Goal: Task Accomplishment & Management: Complete application form

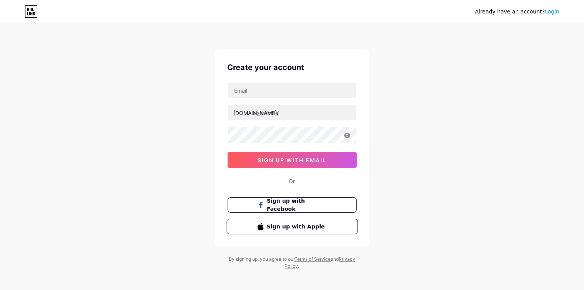
click at [312, 224] on span "Sign up with Apple" at bounding box center [296, 226] width 60 height 8
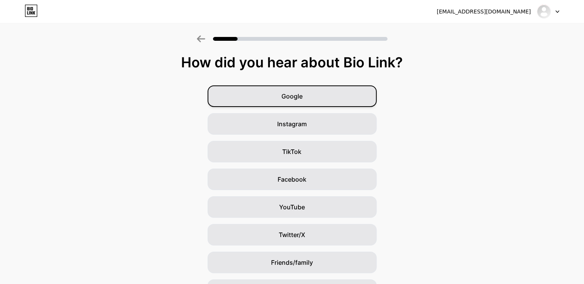
click at [311, 99] on div "Google" at bounding box center [291, 96] width 169 height 22
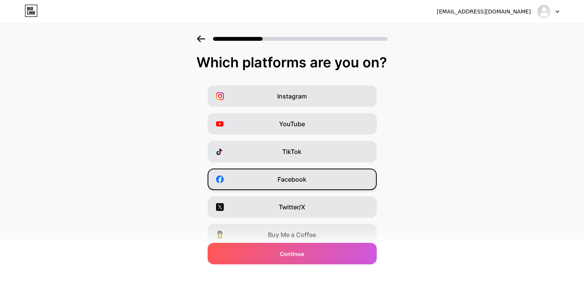
click at [304, 184] on div "Facebook" at bounding box center [291, 179] width 169 height 22
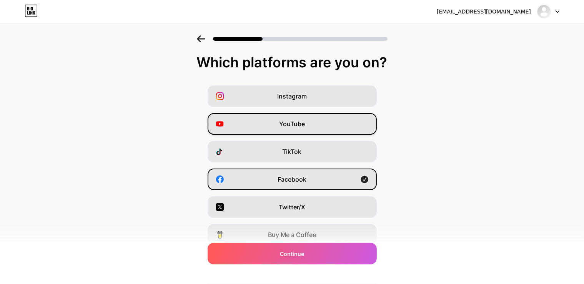
click at [313, 124] on div "YouTube" at bounding box center [291, 124] width 169 height 22
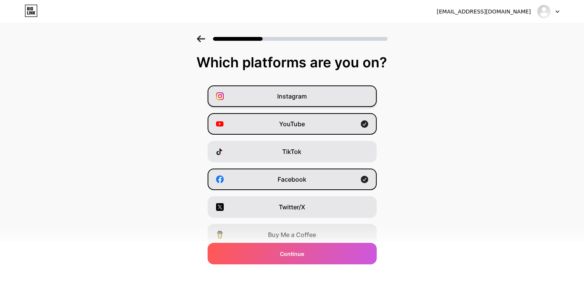
click at [318, 98] on div "Instagram" at bounding box center [291, 96] width 169 height 22
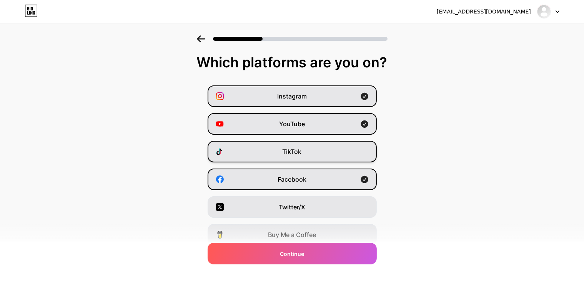
click at [314, 155] on div "TikTok" at bounding box center [291, 152] width 169 height 22
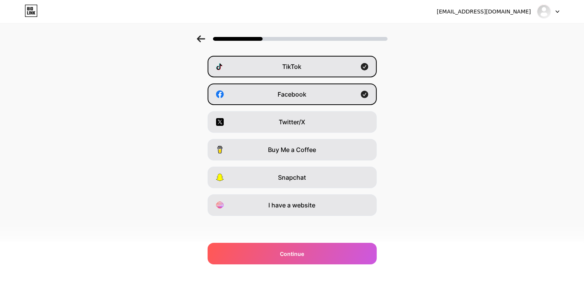
scroll to position [86, 0]
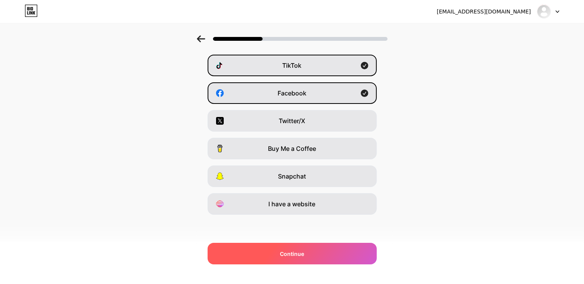
click at [303, 248] on div "Continue" at bounding box center [291, 253] width 169 height 22
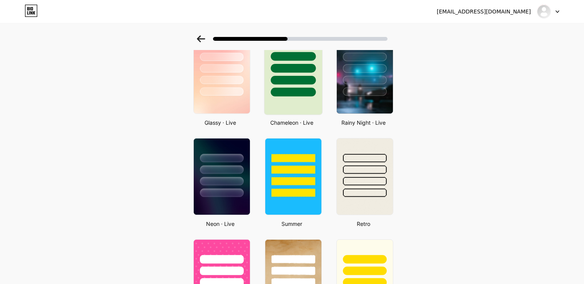
scroll to position [256, 0]
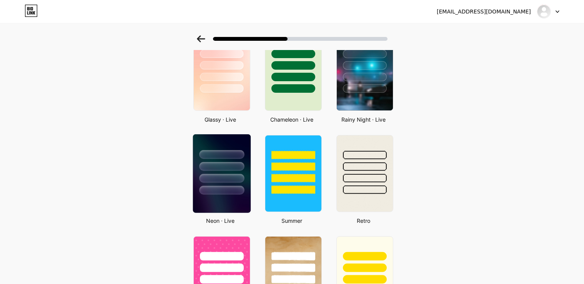
click at [238, 180] on div at bounding box center [221, 178] width 45 height 9
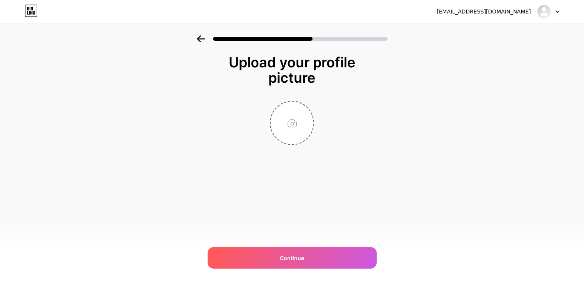
scroll to position [0, 0]
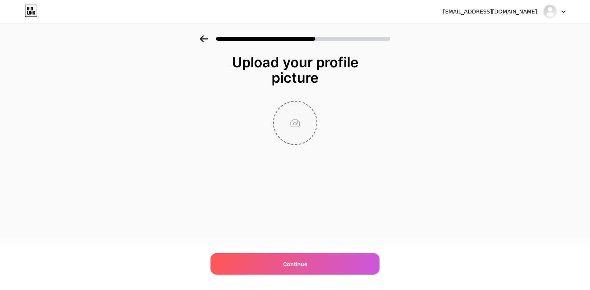
click at [296, 119] on input "file" at bounding box center [295, 122] width 43 height 43
type input "C:\fakepath\Gemini_Generated_Image_d7tap6d7tap6d7ta.png"
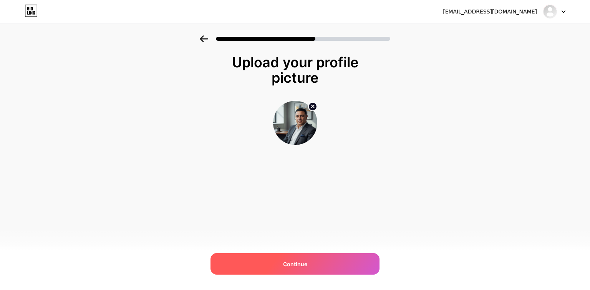
click at [296, 263] on span "Continue" at bounding box center [295, 264] width 24 height 8
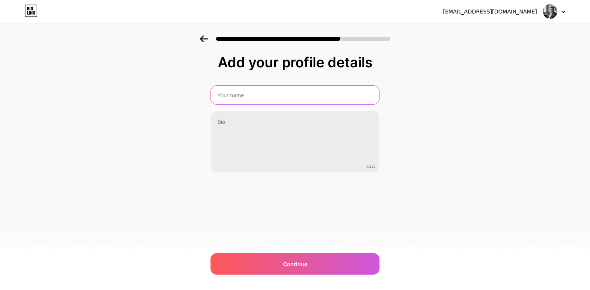
click at [252, 96] on input "text" at bounding box center [295, 95] width 168 height 18
type input "Walid Taha"
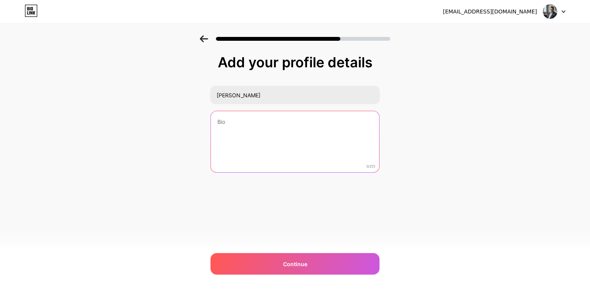
click at [228, 128] on textarea at bounding box center [295, 142] width 168 height 62
paste textarea "وليد طه — صانع محتوى رقمي ومصمم واجهات مستخدم وتجارب مستخدم (UI/UX) قيد التطوير…"
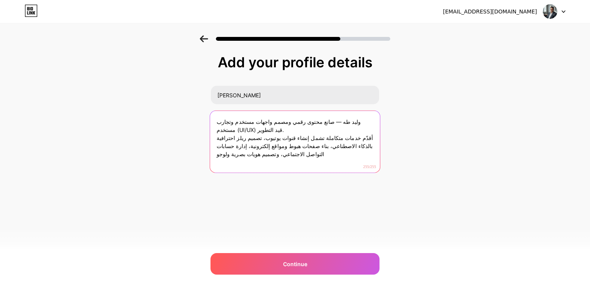
type textarea "وليد طه — صانع محتوى رقمي ومصمم واجهات مستخدم وتجارب مستخدم (UI/UX) قيد التطوير…"
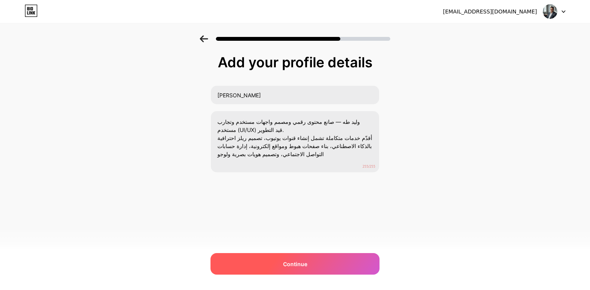
click at [305, 261] on span "Continue" at bounding box center [295, 264] width 24 height 8
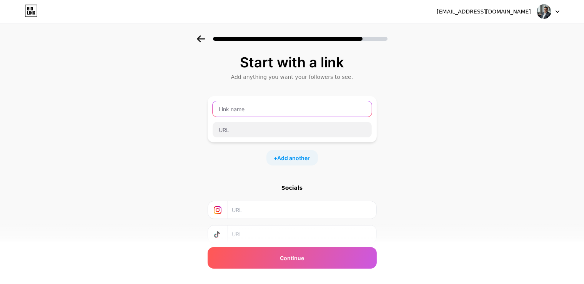
drag, startPoint x: 253, startPoint y: 113, endPoint x: 223, endPoint y: 113, distance: 29.6
click at [217, 113] on input "text" at bounding box center [291, 108] width 159 height 15
click at [227, 110] on input "text" at bounding box center [291, 108] width 159 height 15
paste input "Waleed Abbas | Digital Creator"
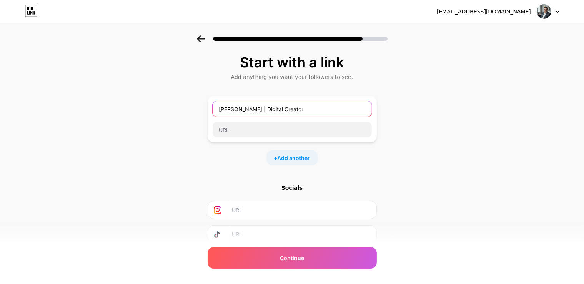
click at [249, 106] on input "Waleed Abbas | Digital Creator" at bounding box center [291, 108] width 159 height 15
type input "Waleed TAHA| Digital Creator"
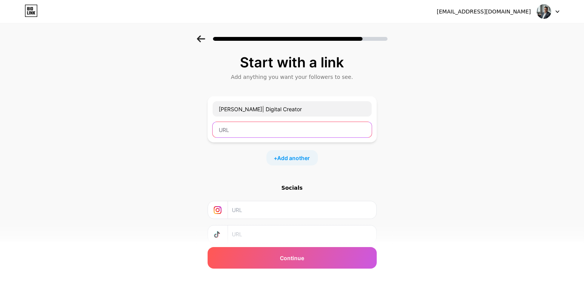
click at [243, 130] on input "text" at bounding box center [291, 129] width 159 height 15
paste input "bio.link/waleedabbas"
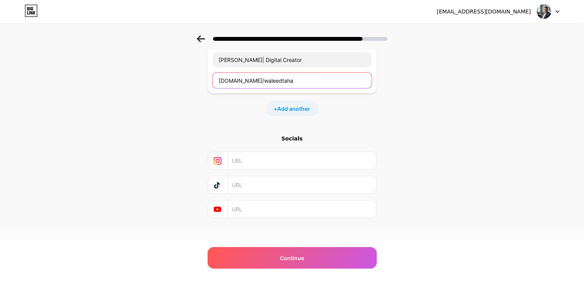
scroll to position [52, 0]
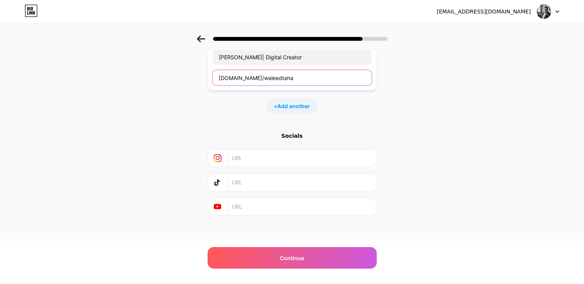
type input "bio.link/waleedtaha"
click at [299, 136] on div "Socials" at bounding box center [291, 136] width 169 height 8
copy div "Socials"
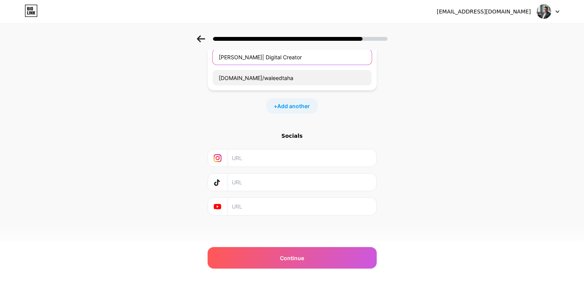
drag, startPoint x: 304, startPoint y: 59, endPoint x: 259, endPoint y: 59, distance: 44.9
click at [259, 59] on input "Waleed TAHA| Digital Creator" at bounding box center [291, 56] width 159 height 15
paste input "AI & Media Expert"
type input "Waleed TAHA| AI & Media Expert"
click at [386, 123] on div "Start with a link Add anything you want your followers to see. Waleed TAHA| AI …" at bounding box center [292, 118] width 584 height 270
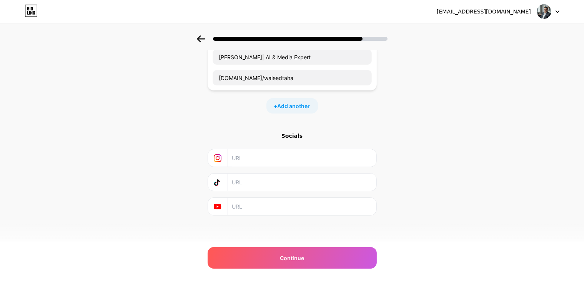
click at [299, 136] on div "Socials" at bounding box center [291, 136] width 169 height 8
copy div "Socials"
click at [274, 161] on input "text" at bounding box center [301, 157] width 139 height 17
click at [265, 158] on input "text" at bounding box center [301, 157] width 139 height 17
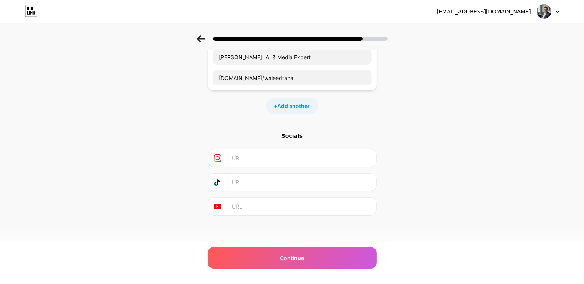
paste input "https://www.instagram.com/walidtaha384/"
type input "https://www.instagram.com/walidtaha384/"
click at [277, 181] on input "text" at bounding box center [301, 181] width 139 height 17
paste input "https://www.tiktok.com/@magicvibes50"
type input "https://www.tiktok.com/@magicvibes50"
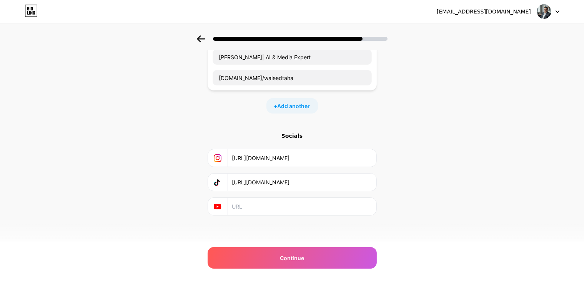
click at [283, 204] on input "text" at bounding box center [301, 205] width 139 height 17
paste input "https://www.youtube.com/@Haunted_Archives-q4z/videos"
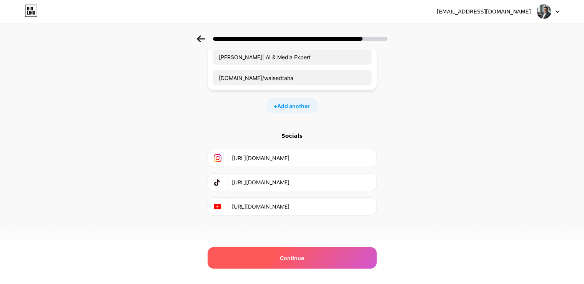
type input "https://www.youtube.com/@Haunted_Archives-q4z/videos"
click at [281, 255] on div "Continue" at bounding box center [291, 258] width 169 height 22
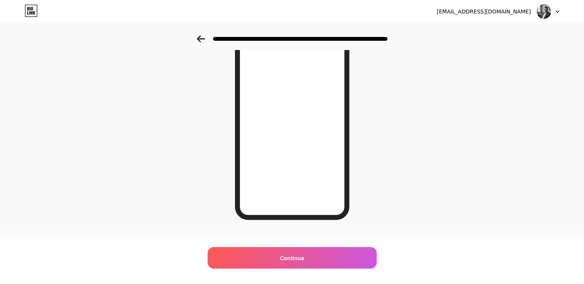
scroll to position [103, 0]
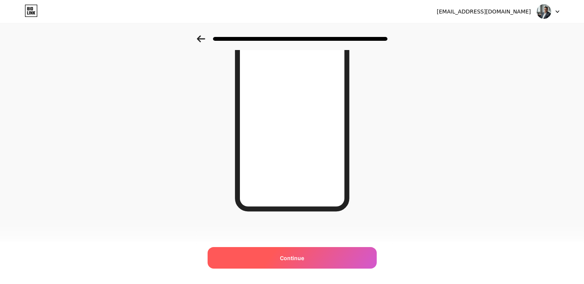
click at [300, 255] on span "Continue" at bounding box center [292, 258] width 24 height 8
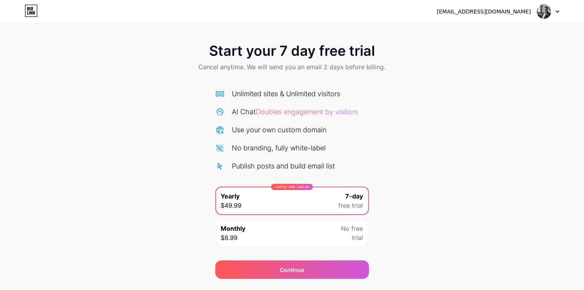
click at [556, 12] on icon at bounding box center [557, 11] width 4 height 3
click at [493, 152] on div "Start your 7 day free trial Cancel anytime. We will send you an email 2 days be…" at bounding box center [292, 156] width 584 height 243
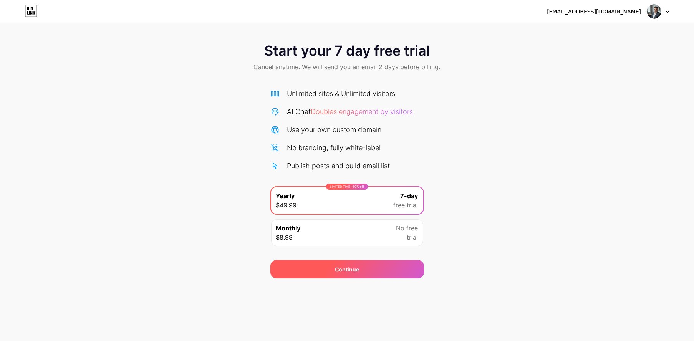
click at [366, 272] on div "Continue" at bounding box center [347, 269] width 154 height 18
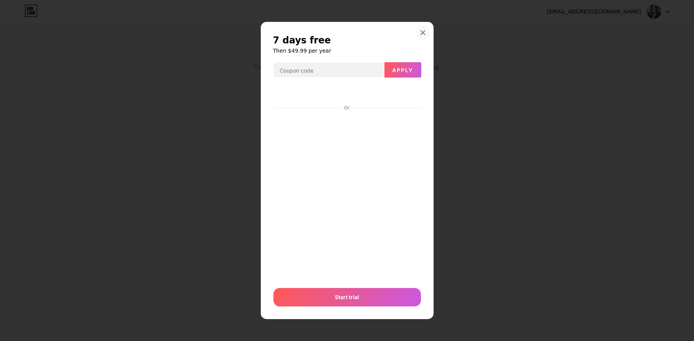
click at [425, 31] on icon at bounding box center [423, 33] width 6 height 6
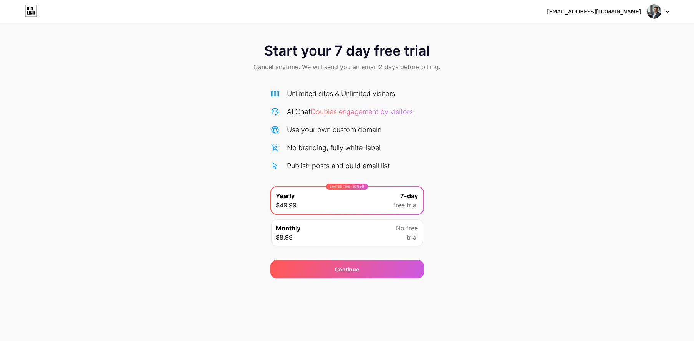
click at [650, 11] on img at bounding box center [654, 11] width 15 height 15
drag, startPoint x: 183, startPoint y: 61, endPoint x: 164, endPoint y: 54, distance: 20.1
click at [179, 61] on div "Start your 7 day free trial Cancel anytime. We will send you an email 2 days be…" at bounding box center [347, 57] width 694 height 45
click at [32, 8] on icon at bounding box center [32, 8] width 2 height 3
